Goal: Check status

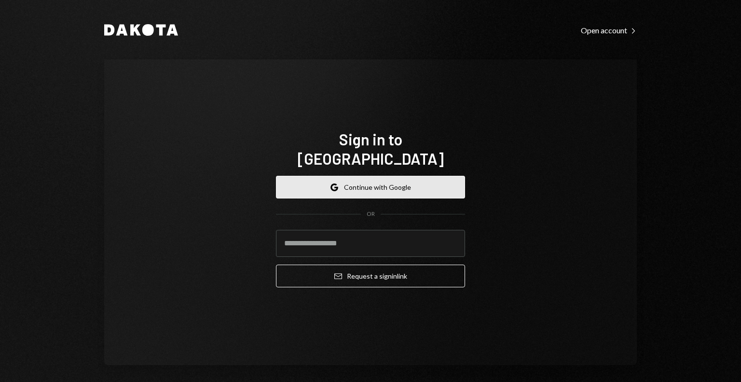
click at [344, 183] on button "Google Continue with Google" at bounding box center [370, 187] width 189 height 23
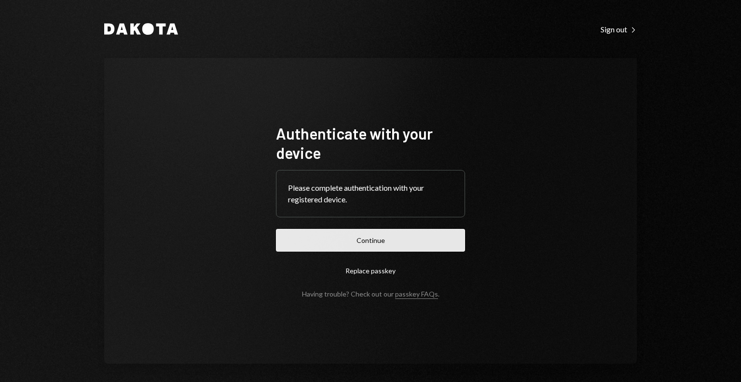
click at [348, 234] on button "Continue" at bounding box center [370, 240] width 189 height 23
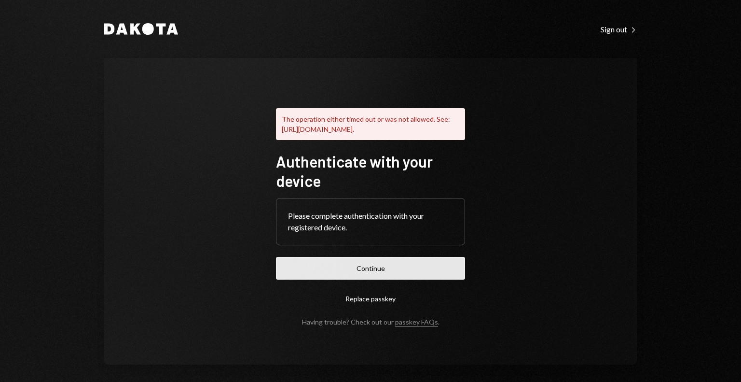
click at [360, 279] on button "Continue" at bounding box center [370, 268] width 189 height 23
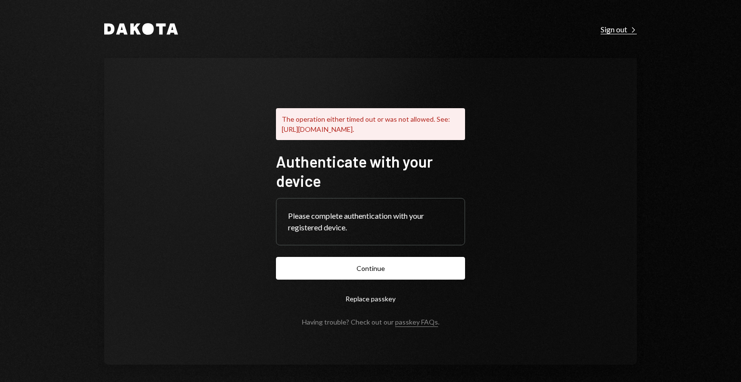
click at [601, 28] on div "Sign out Right Caret" at bounding box center [619, 30] width 36 height 10
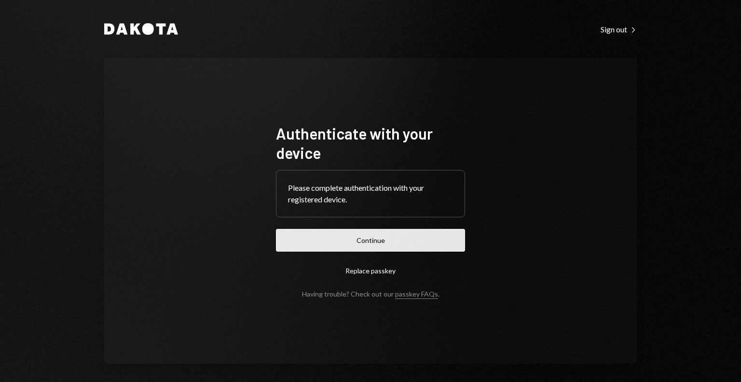
click at [365, 239] on button "Continue" at bounding box center [370, 240] width 189 height 23
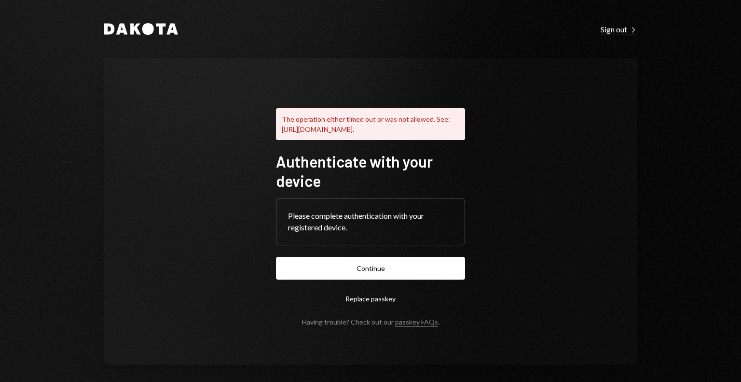
click at [601, 30] on div "Sign out Right Caret" at bounding box center [619, 30] width 36 height 10
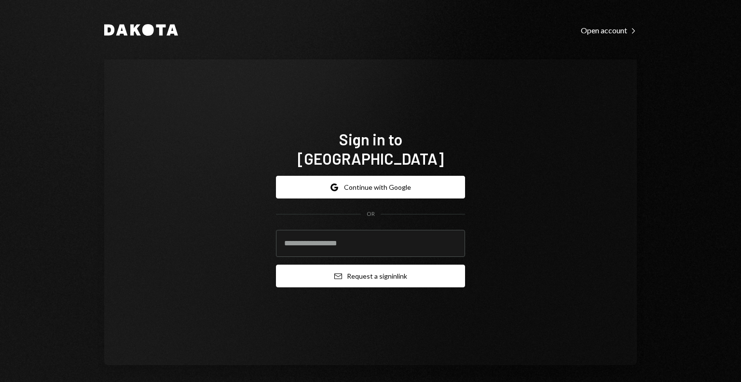
click at [415, 273] on button "Email Request a sign in link" at bounding box center [370, 275] width 189 height 23
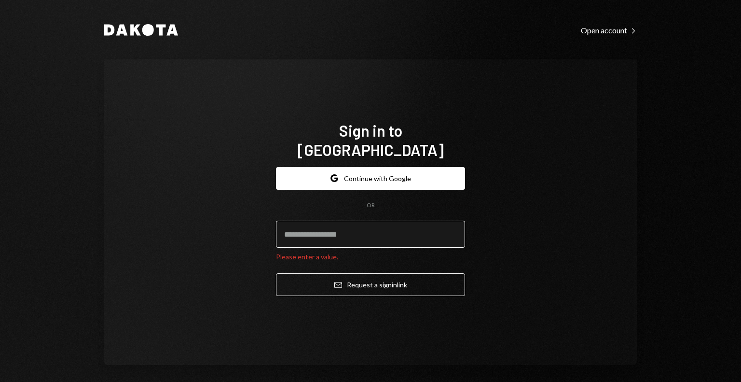
click at [386, 230] on input "email" at bounding box center [370, 234] width 189 height 27
type input "**********"
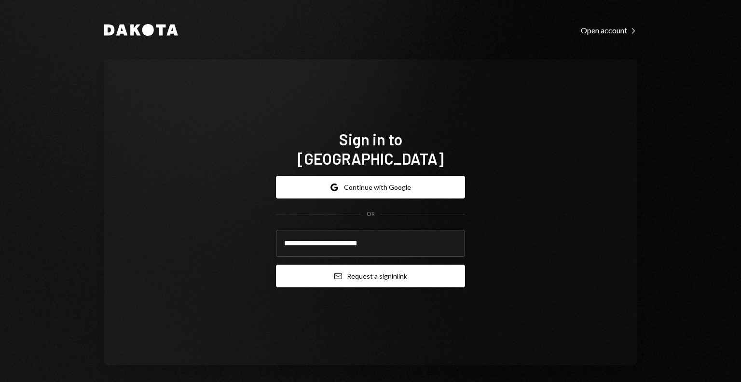
click at [376, 270] on button "Email Request a sign in link" at bounding box center [370, 275] width 189 height 23
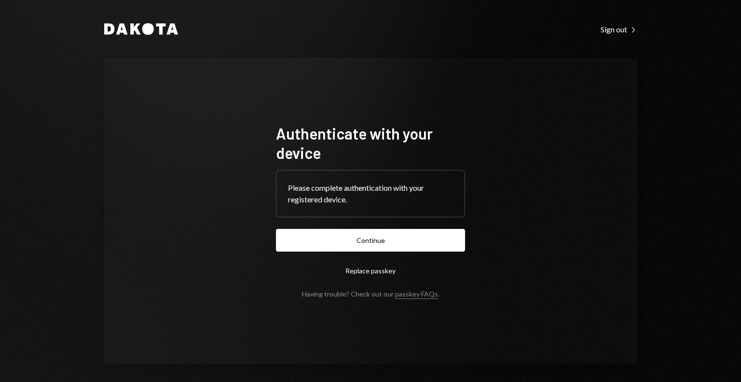
click at [371, 268] on button "Replace passkey" at bounding box center [370, 270] width 189 height 23
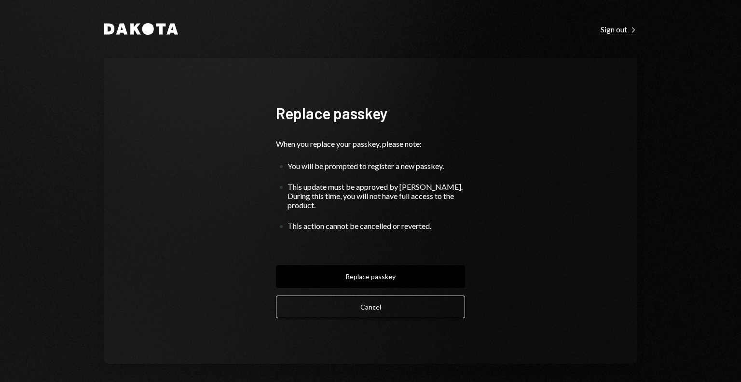
click at [605, 33] on div "Sign out Right Caret" at bounding box center [619, 30] width 36 height 10
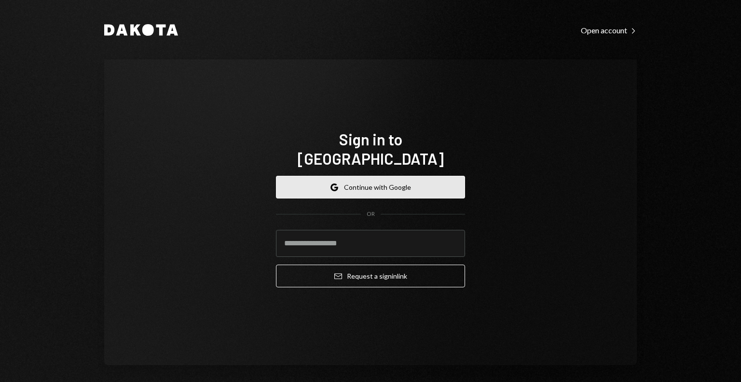
click at [321, 176] on button "Google Continue with Google" at bounding box center [370, 187] width 189 height 23
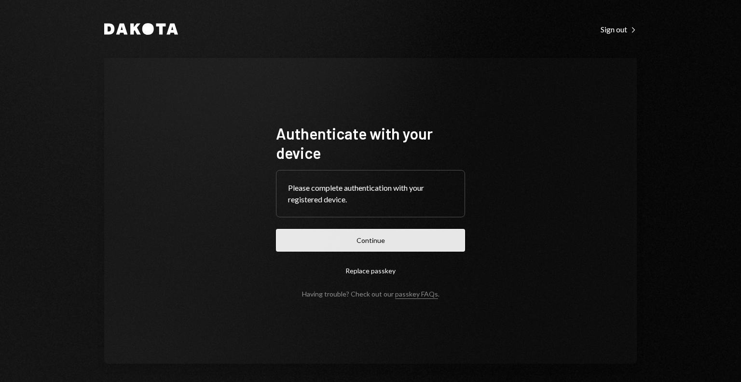
click at [314, 245] on button "Continue" at bounding box center [370, 240] width 189 height 23
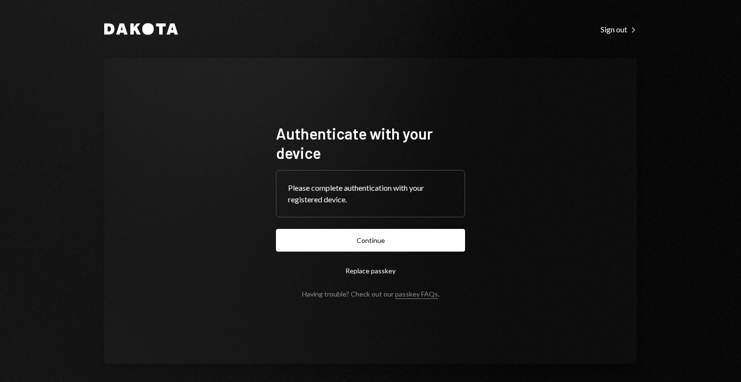
click at [370, 272] on button "Replace passkey" at bounding box center [370, 270] width 189 height 23
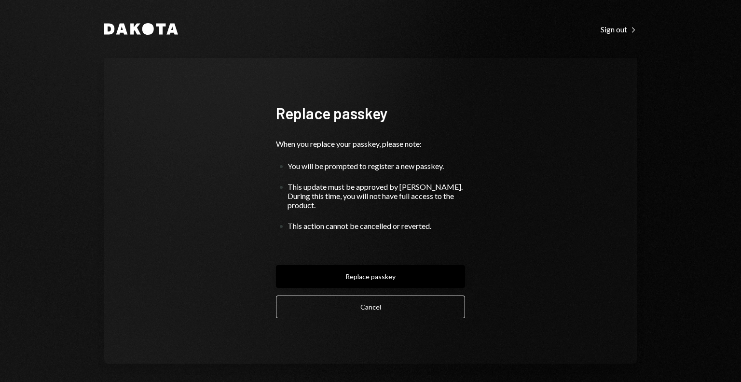
click at [357, 270] on button "Replace passkey" at bounding box center [370, 276] width 189 height 23
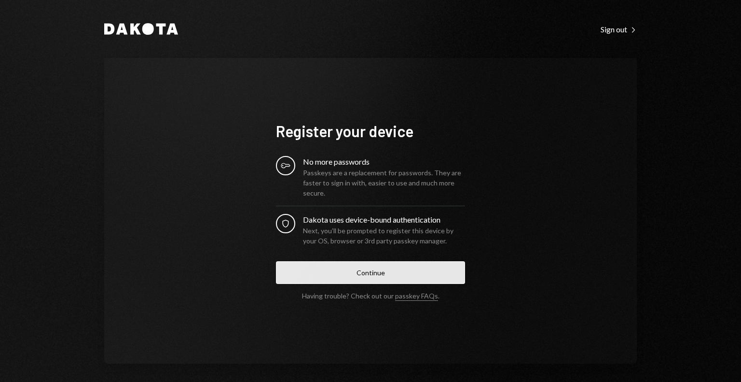
click at [346, 267] on button "Continue" at bounding box center [370, 272] width 189 height 23
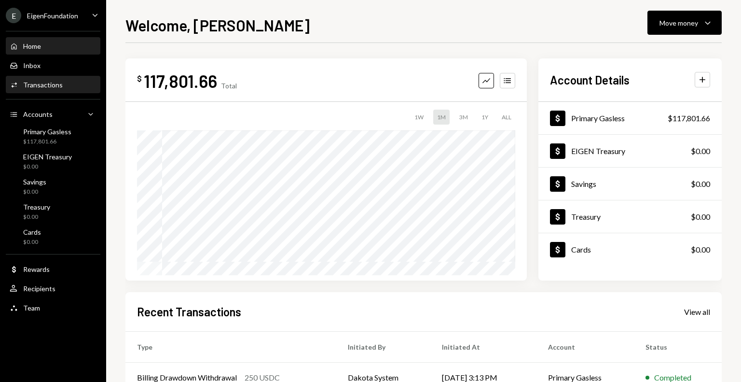
click at [63, 88] on div "Activities Transactions" at bounding box center [53, 85] width 87 height 9
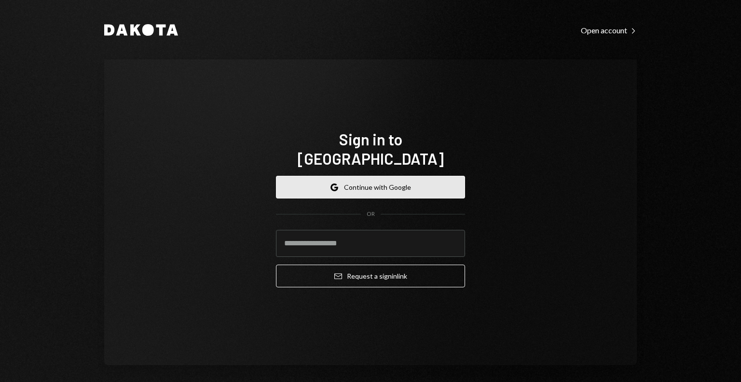
click at [374, 180] on button "Google Continue with Google" at bounding box center [370, 187] width 189 height 23
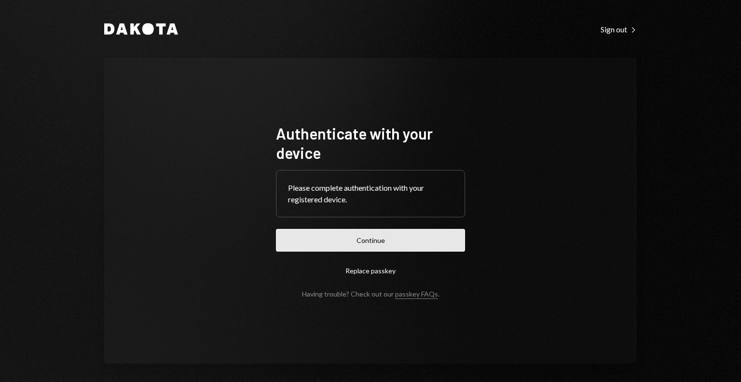
click at [371, 238] on button "Continue" at bounding box center [370, 240] width 189 height 23
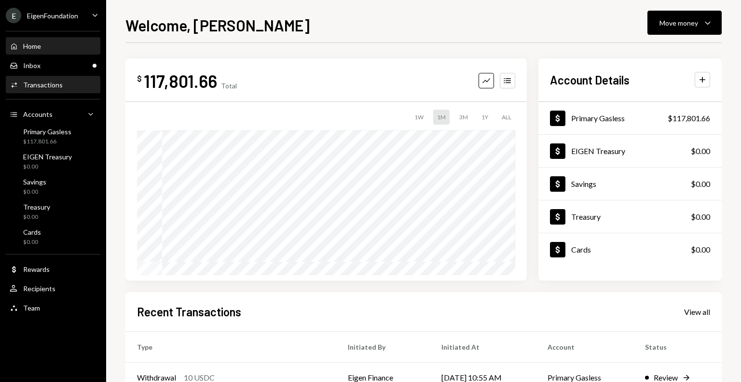
click at [75, 81] on div "Activities Transactions" at bounding box center [53, 85] width 87 height 9
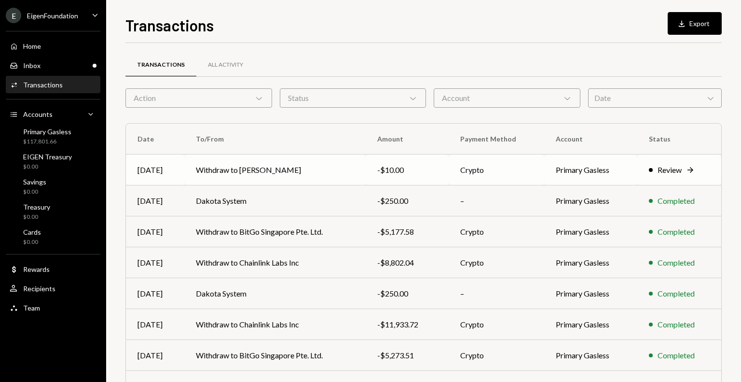
click at [544, 169] on td "Primary Gasless" at bounding box center [590, 169] width 93 height 31
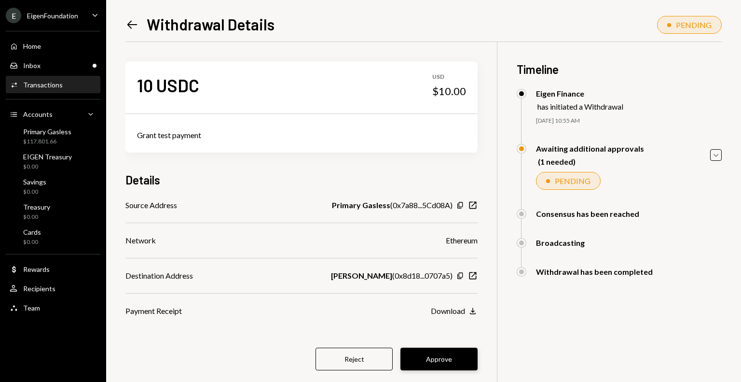
click at [437, 356] on button "Approve" at bounding box center [439, 358] width 77 height 23
